Goal: Task Accomplishment & Management: Manage account settings

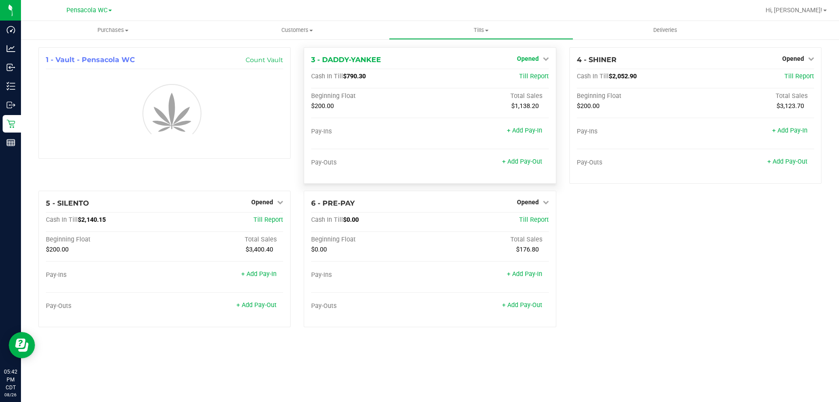
click at [526, 62] on span "Opened" at bounding box center [528, 58] width 22 height 7
click at [527, 80] on link "Close Till" at bounding box center [529, 76] width 24 height 7
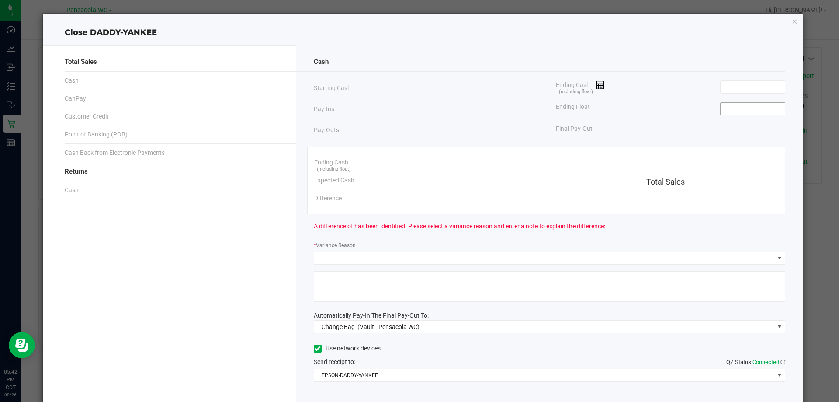
click at [732, 108] on input at bounding box center [752, 109] width 64 height 12
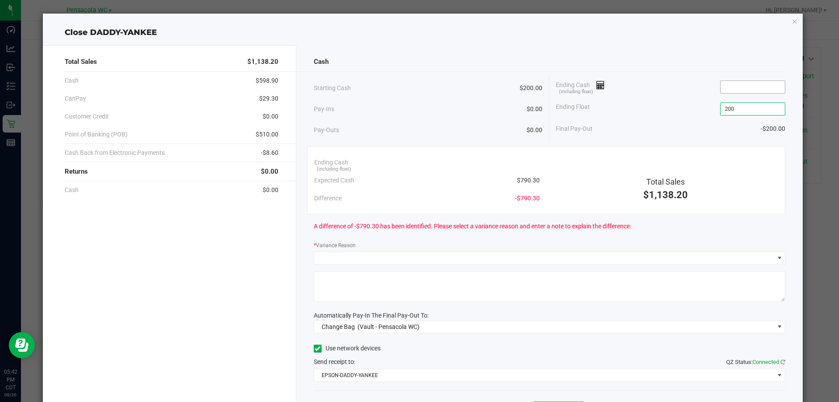
click at [733, 89] on input at bounding box center [752, 87] width 64 height 12
type input "$200.00"
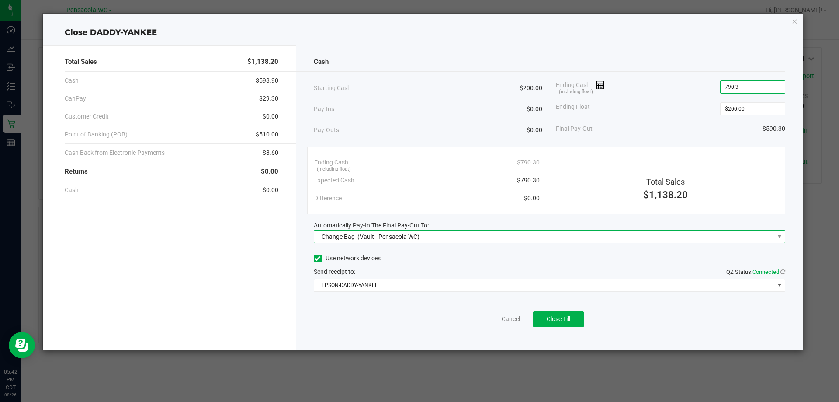
click at [388, 230] on div "Change Bag (Vault - Pensacola WC)" at bounding box center [369, 237] width 102 height 16
type input "$790.30"
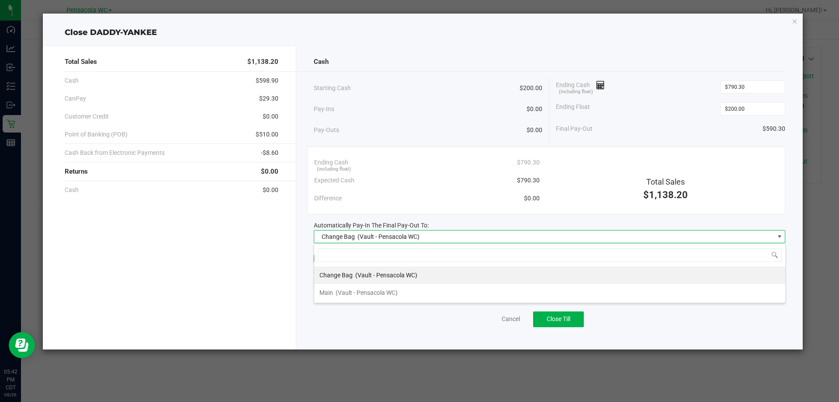
scroll to position [13, 471]
click at [362, 290] on span "(Vault - Pensacola WC)" at bounding box center [367, 292] width 62 height 7
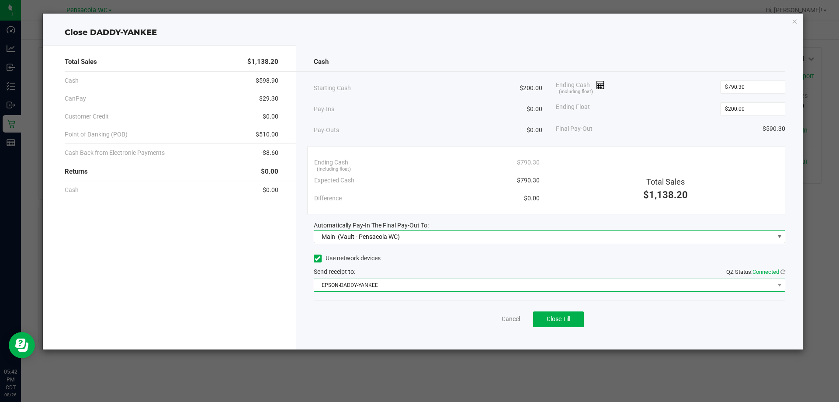
click at [373, 283] on span "EPSON-DADDY-YANKEE" at bounding box center [544, 285] width 460 height 12
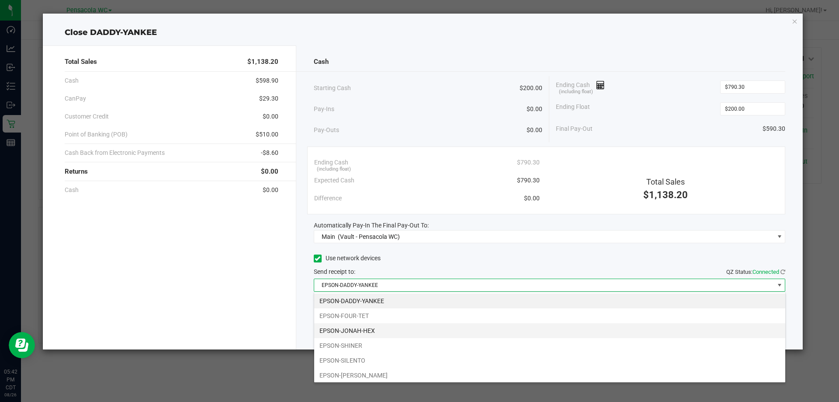
click at [354, 332] on li "EPSON-JONAH-HEX" at bounding box center [549, 330] width 471 height 15
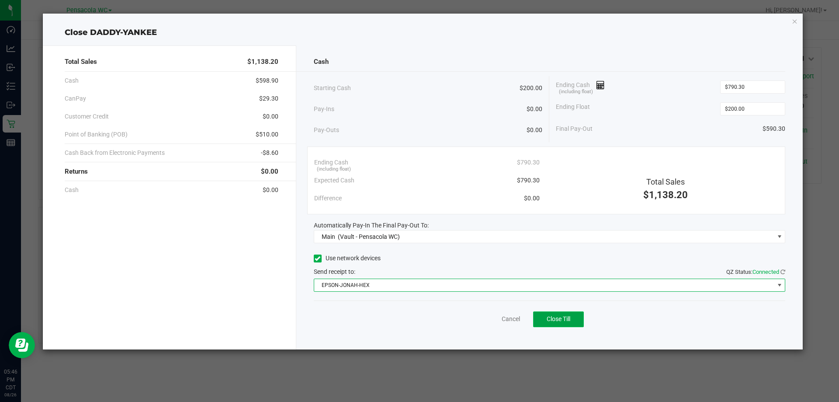
click at [563, 321] on span "Close Till" at bounding box center [559, 318] width 24 height 7
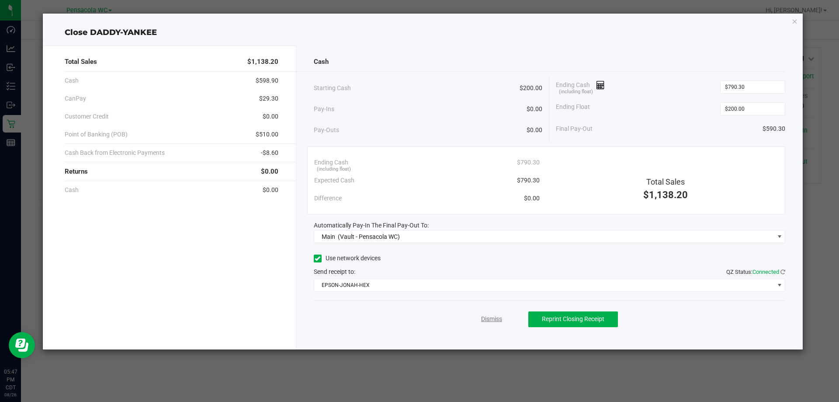
click at [491, 315] on link "Dismiss" at bounding box center [491, 318] width 21 height 9
